Goal: Check status

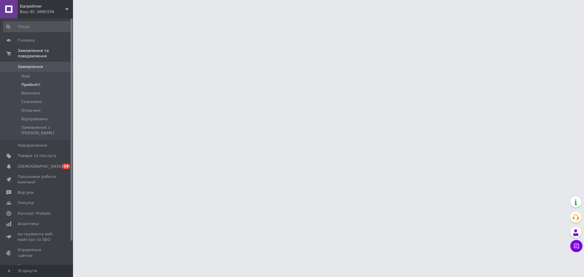
click at [36, 82] on span "Прийняті" at bounding box center [30, 84] width 19 height 5
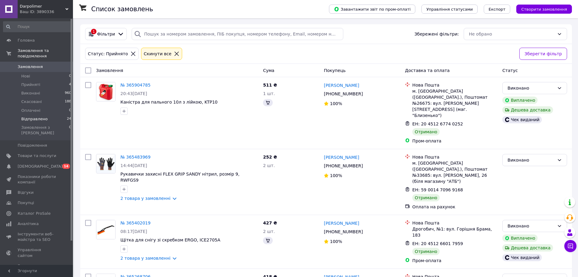
click at [32, 117] on span "Відправлено" at bounding box center [34, 119] width 26 height 5
click at [33, 91] on span "Виконані" at bounding box center [30, 93] width 19 height 5
click at [34, 91] on span "Виконані" at bounding box center [30, 93] width 19 height 5
click at [175, 55] on icon at bounding box center [177, 54] width 4 height 4
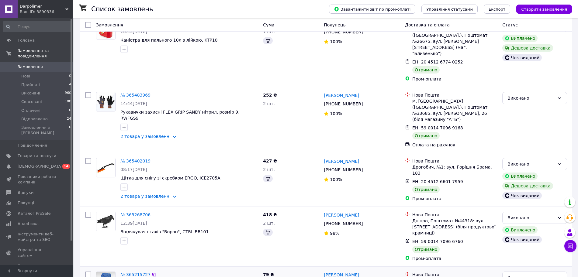
scroll to position [76, 0]
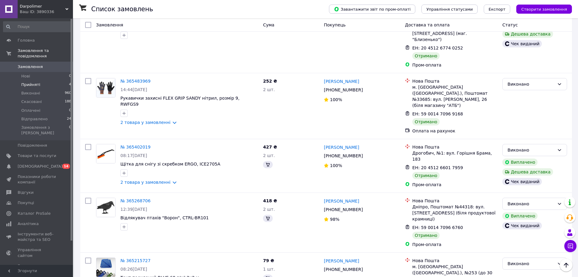
click at [41, 81] on li "Прийняті 4" at bounding box center [37, 85] width 75 height 9
click at [22, 74] on span "Нові" at bounding box center [25, 76] width 9 height 5
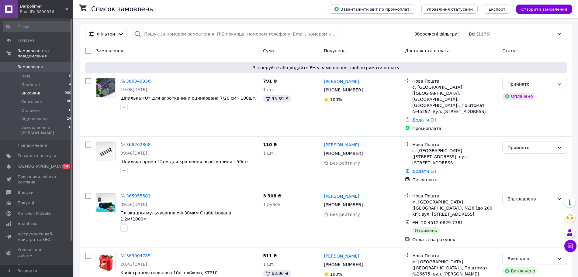
click at [17, 89] on li "Виконані 960" at bounding box center [37, 93] width 75 height 9
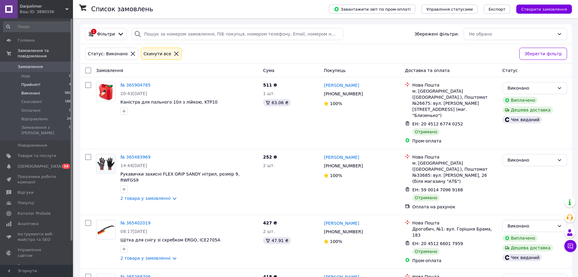
click at [39, 81] on li "Прийняті 4" at bounding box center [37, 85] width 75 height 9
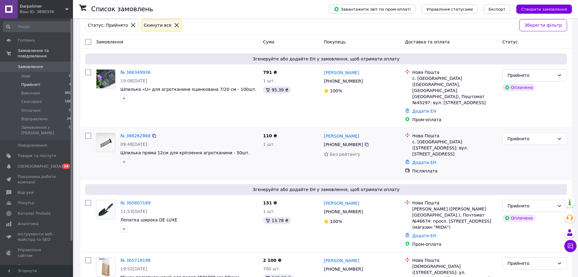
scroll to position [31, 0]
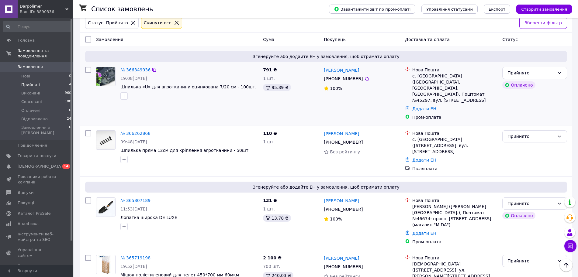
click at [137, 71] on link "№ 366349936" at bounding box center [135, 70] width 30 height 5
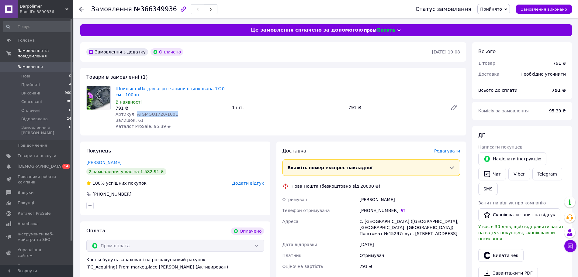
drag, startPoint x: 172, startPoint y: 113, endPoint x: 135, endPoint y: 116, distance: 37.5
click at [135, 116] on div "Артикул: ATSMGU1720/100L" at bounding box center [172, 114] width 112 height 6
copy span "ATSMGU1720/100L"
click at [28, 89] on li "Виконані 960" at bounding box center [37, 93] width 75 height 9
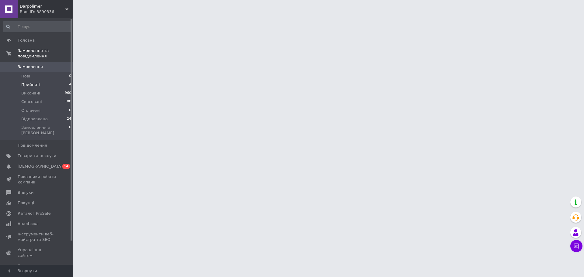
click at [32, 82] on span "Прийняті" at bounding box center [30, 84] width 19 height 5
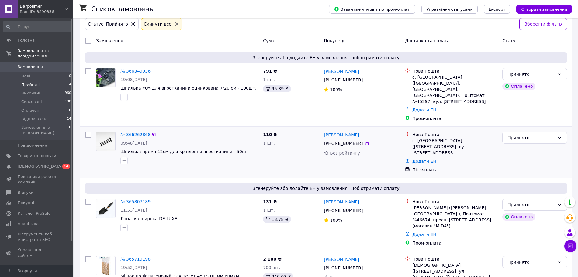
scroll to position [31, 0]
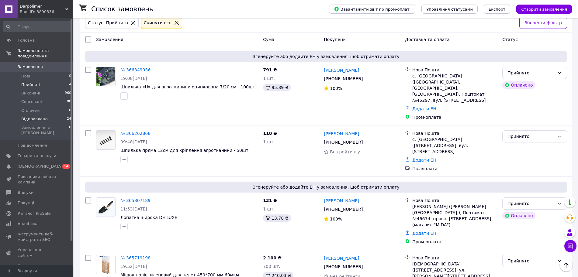
click at [26, 117] on span "Відправлено" at bounding box center [34, 119] width 26 height 5
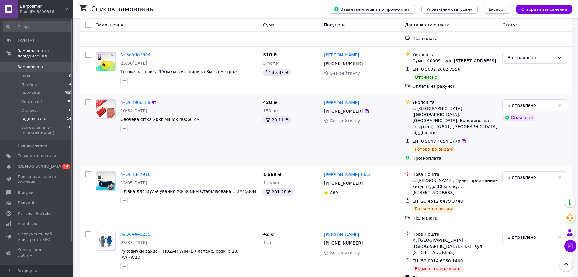
scroll to position [152, 0]
